Goal: Task Accomplishment & Management: Manage account settings

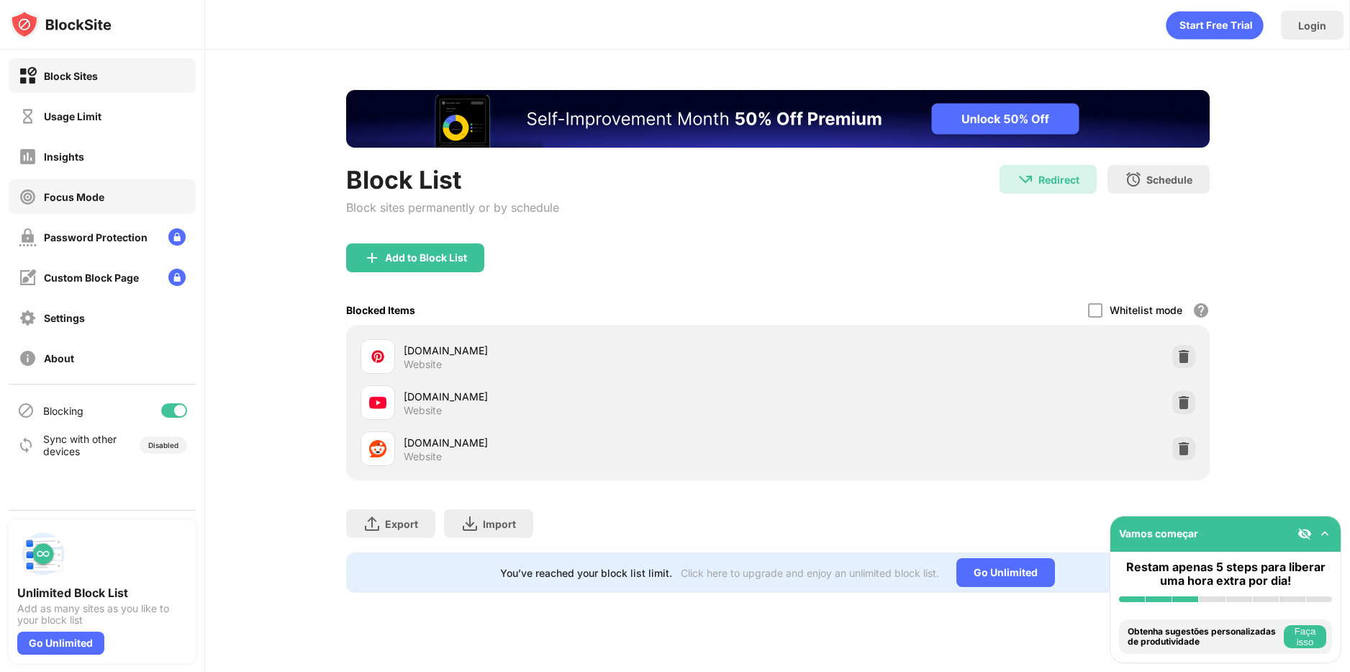
click at [119, 161] on div "Insights" at bounding box center [102, 156] width 187 height 35
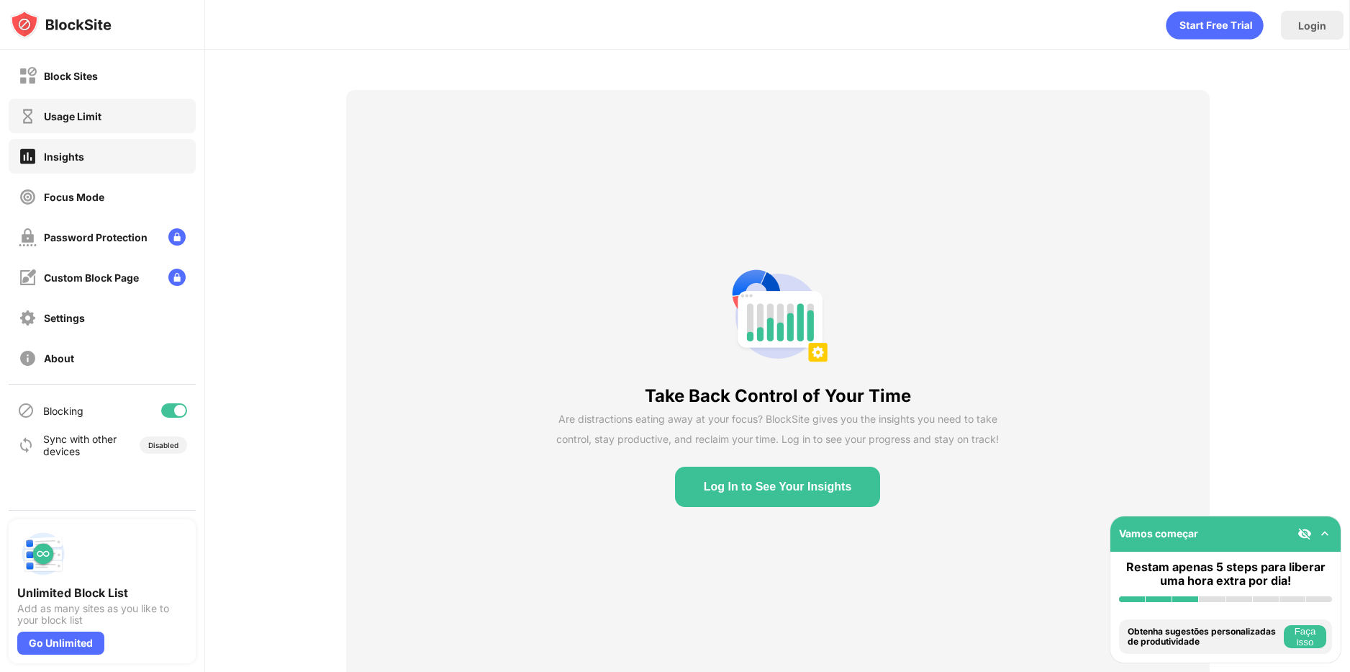
click at [117, 116] on div "Usage Limit" at bounding box center [102, 116] width 187 height 35
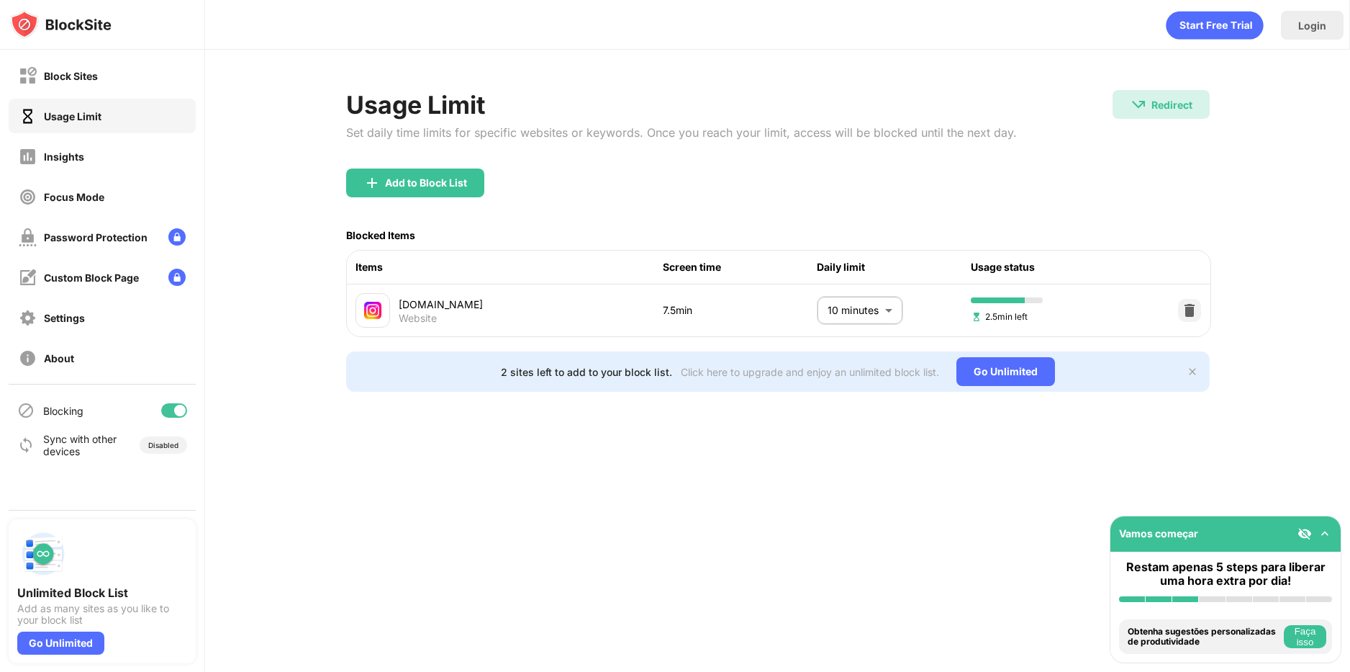
click at [870, 317] on body "Block Sites Usage Limit Insights Focus Mode Password Protection Custom Block Pa…" at bounding box center [675, 336] width 1350 height 672
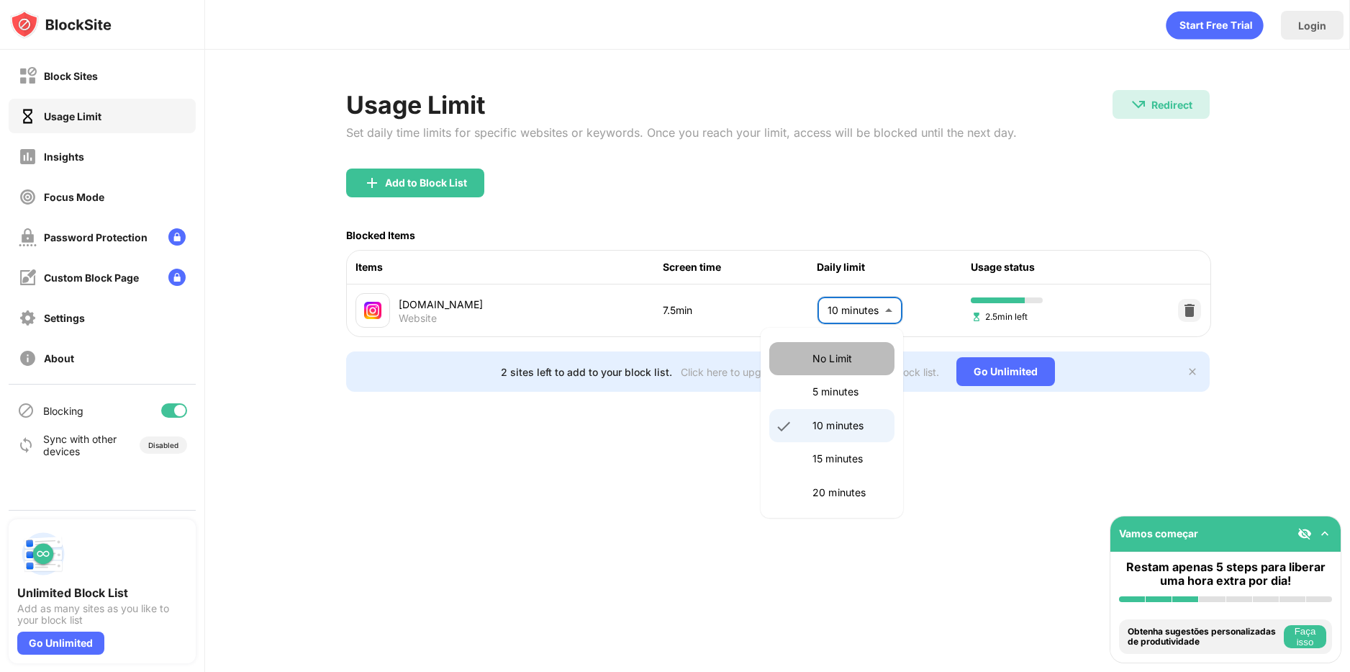
click at [836, 356] on p "No Limit" at bounding box center [849, 359] width 73 height 16
type input "********"
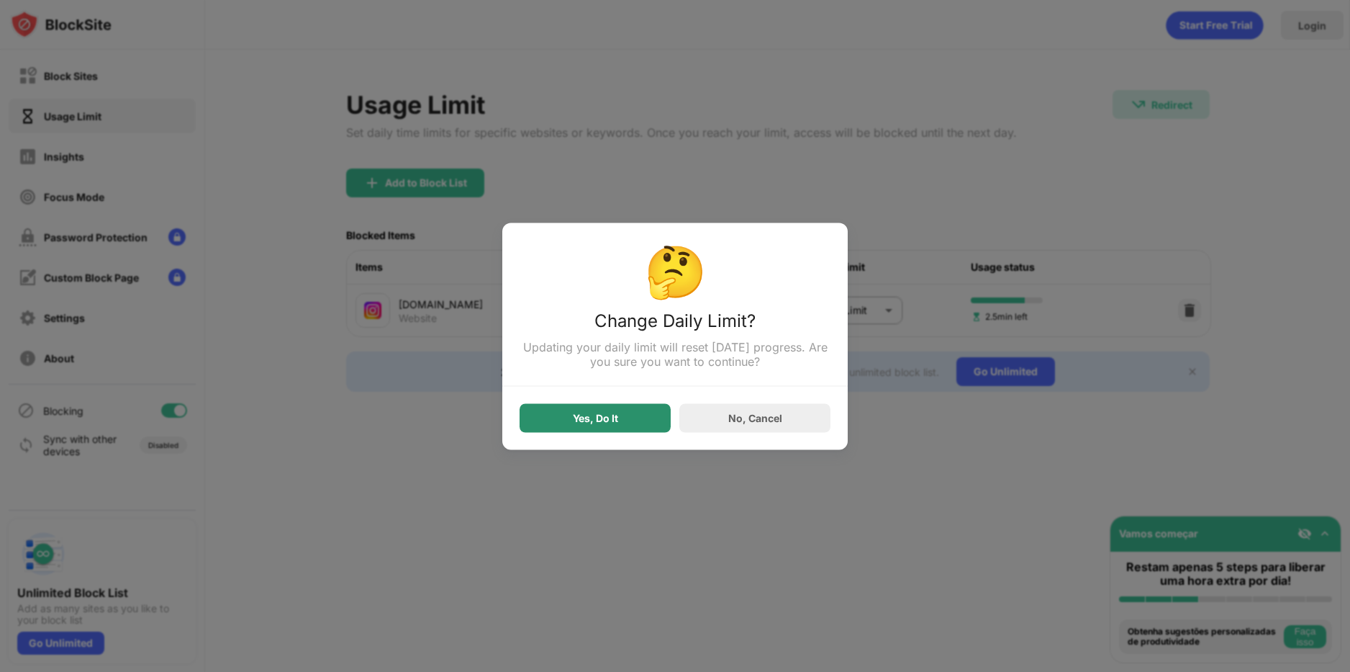
click at [625, 425] on div "Yes, Do It" at bounding box center [595, 417] width 151 height 29
